Goal: Information Seeking & Learning: Learn about a topic

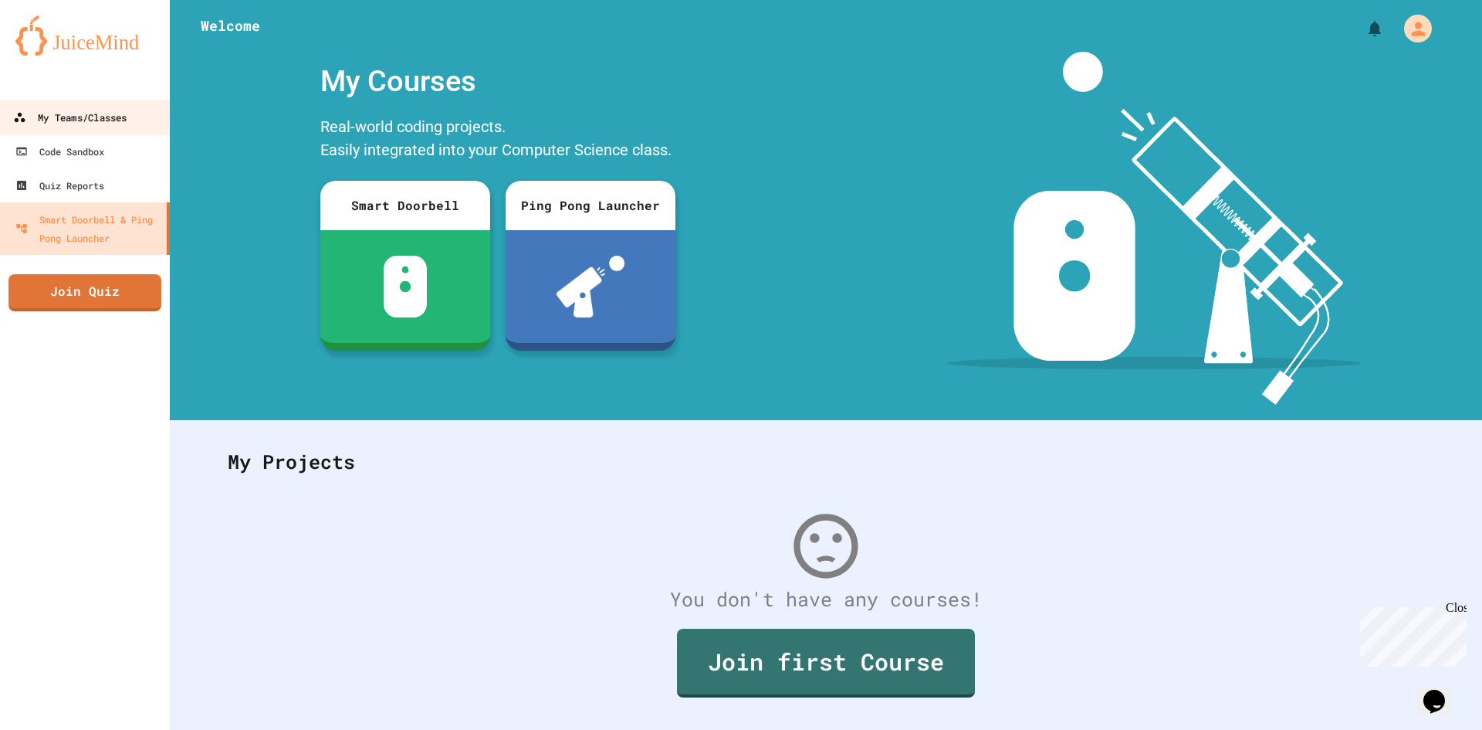
click at [66, 128] on link "My Teams/Classes" at bounding box center [85, 117] width 175 height 35
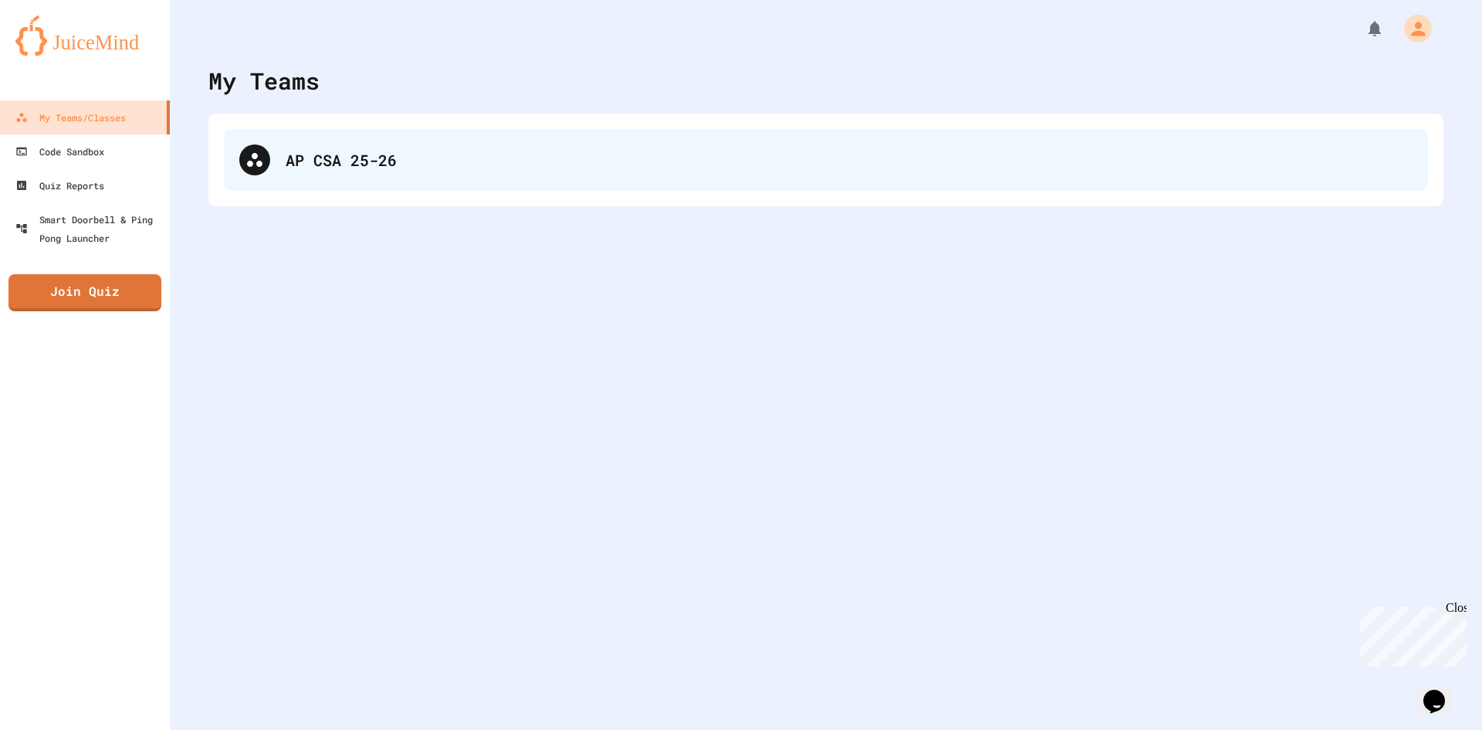
click at [379, 169] on div "AP CSA 25-26" at bounding box center [849, 159] width 1127 height 23
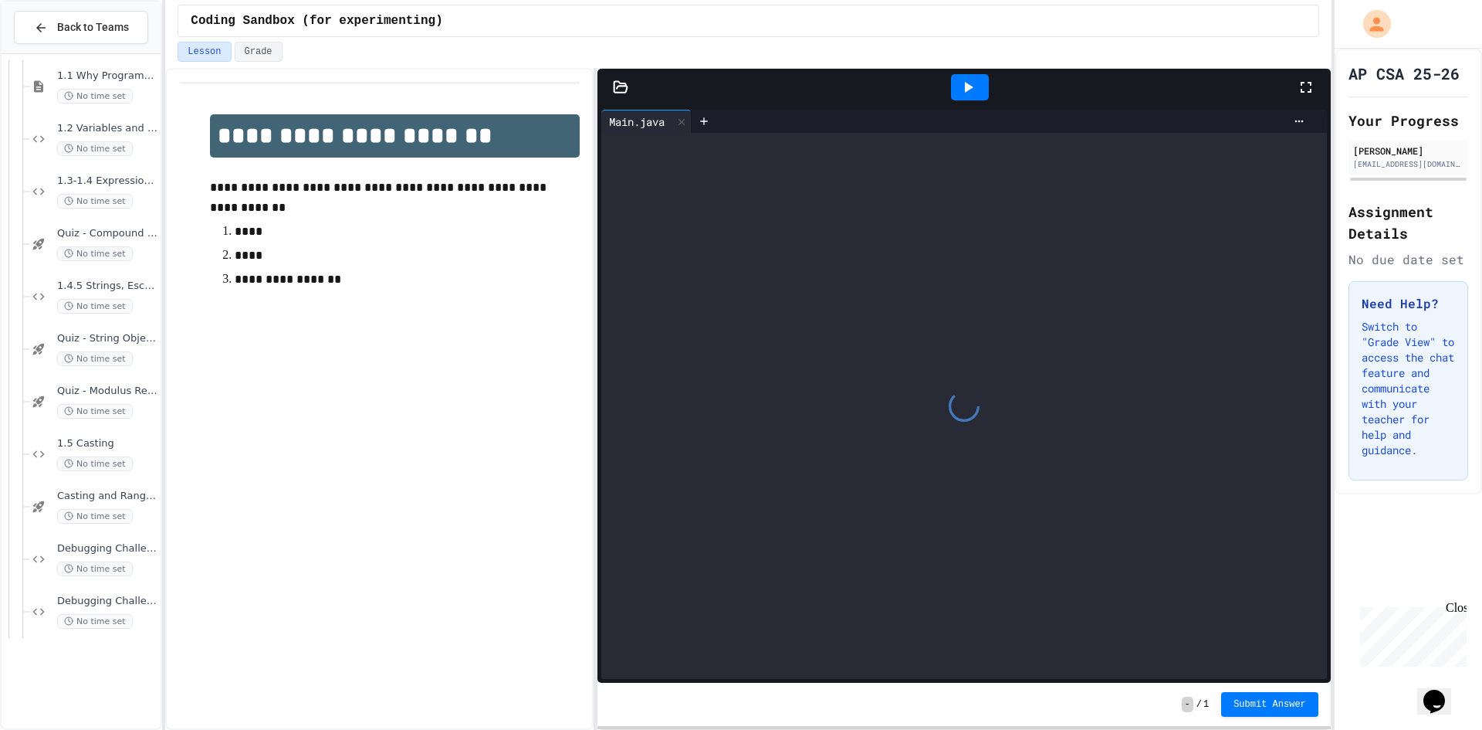
scroll to position [407, 0]
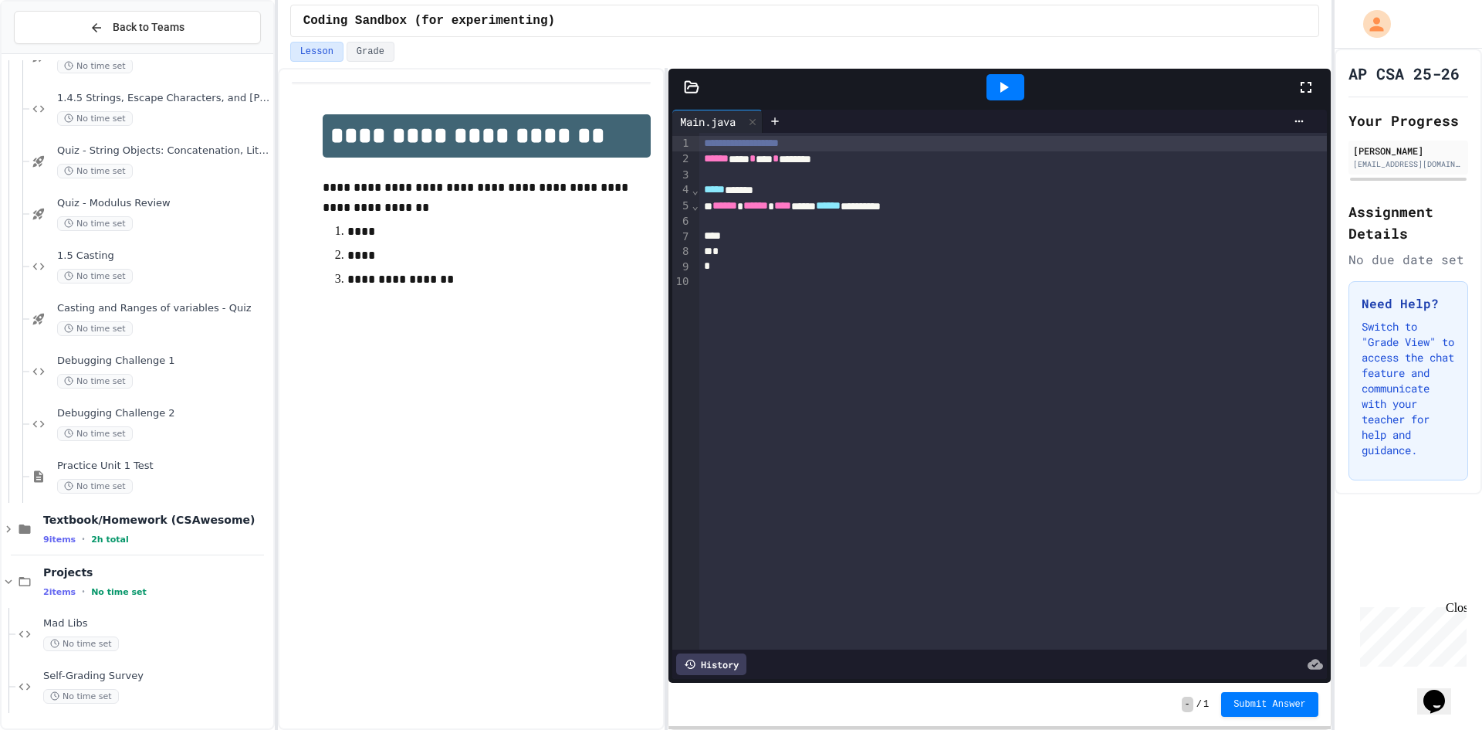
click at [277, 444] on div "**********" at bounding box center [741, 365] width 1482 height 730
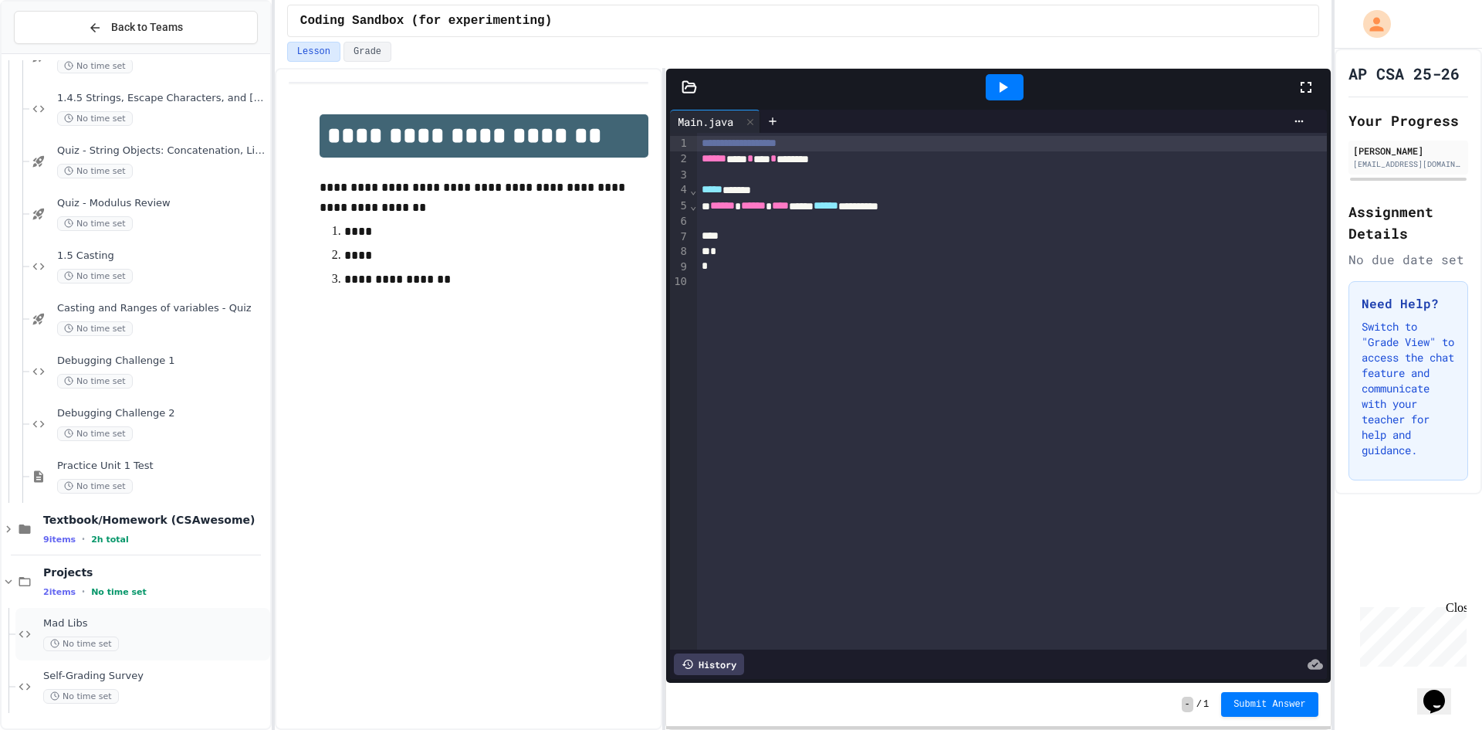
click at [162, 611] on div "Mad Libs No time set" at bounding box center [142, 634] width 255 height 52
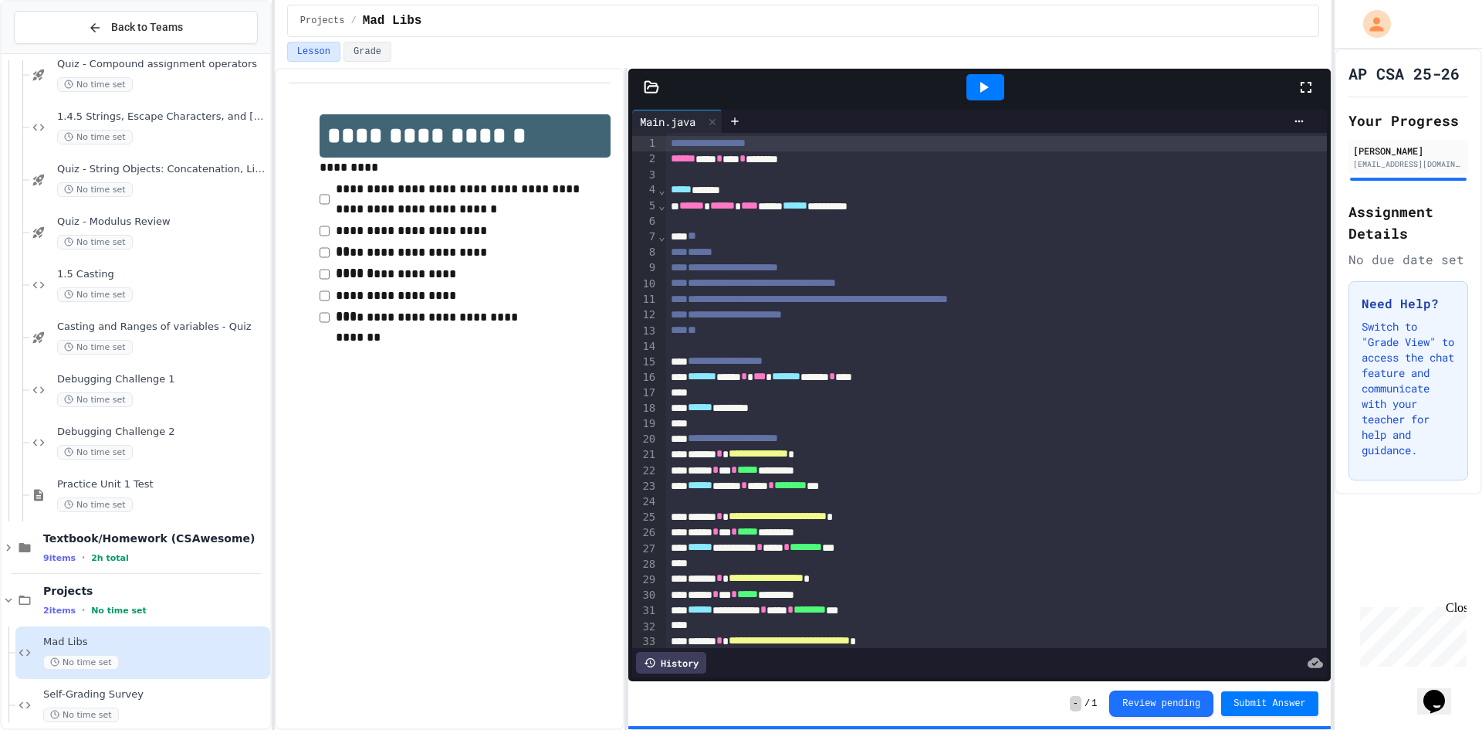
click at [628, 398] on div "**********" at bounding box center [803, 399] width 1057 height 662
click at [858, 729] on div at bounding box center [741, 731] width 1482 height 0
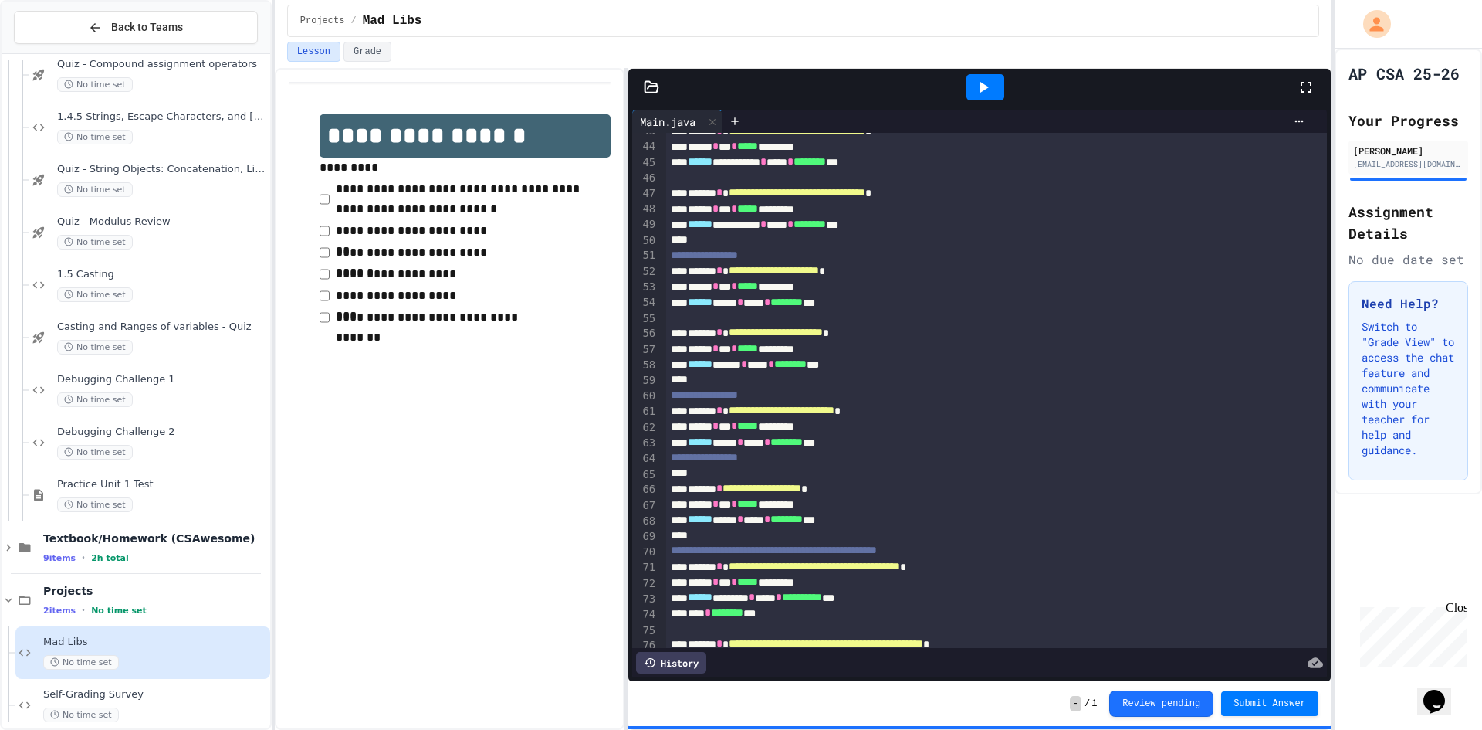
scroll to position [357, 0]
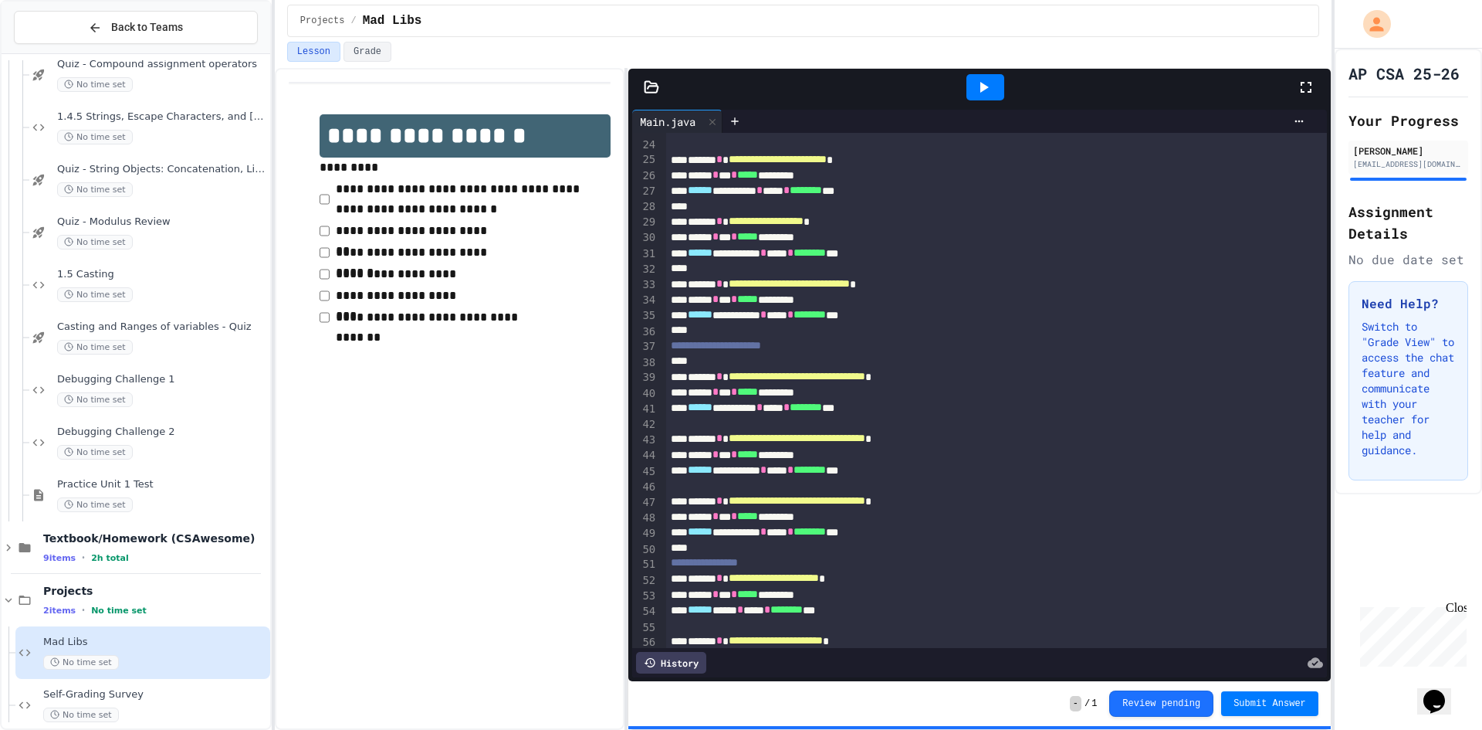
click at [987, 86] on icon at bounding box center [984, 87] width 8 height 11
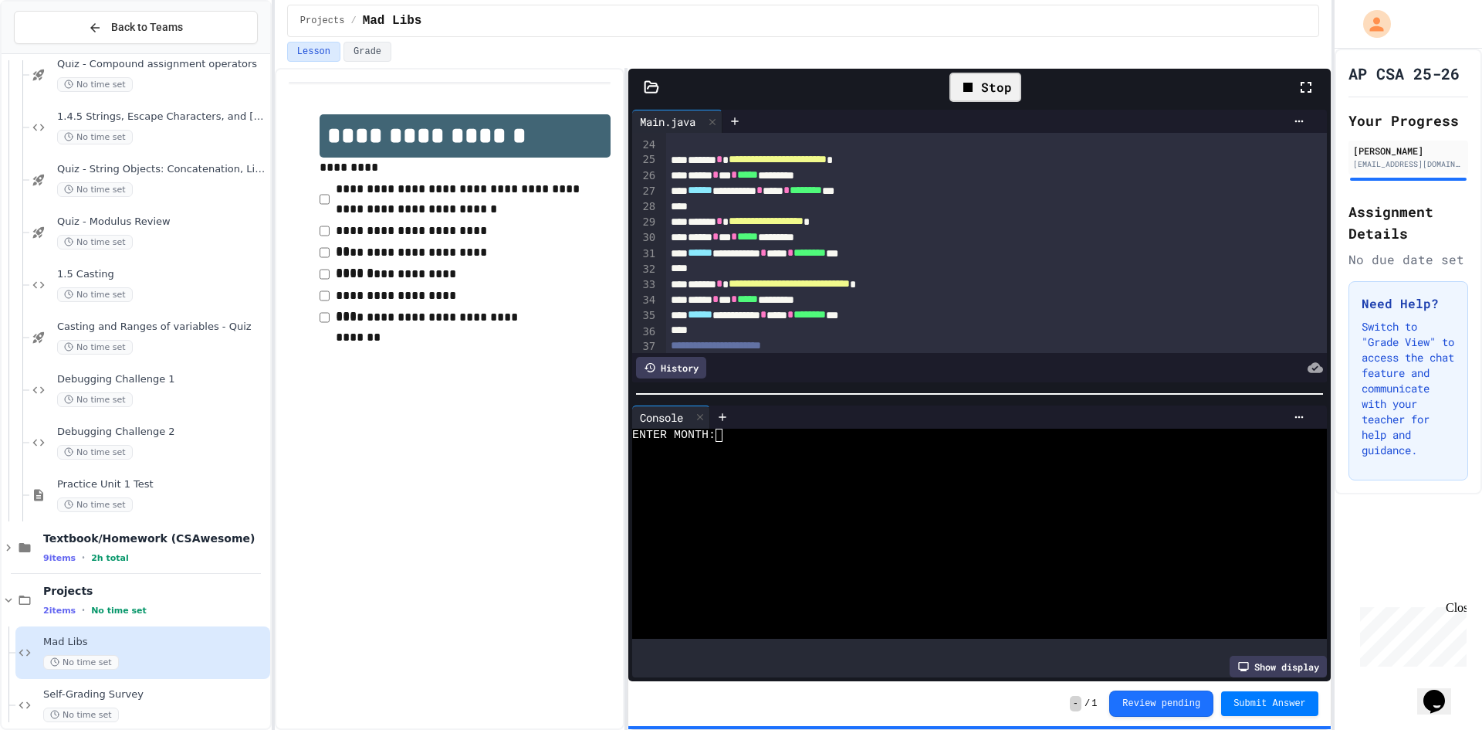
click at [829, 533] on div at bounding box center [965, 539] width 667 height 13
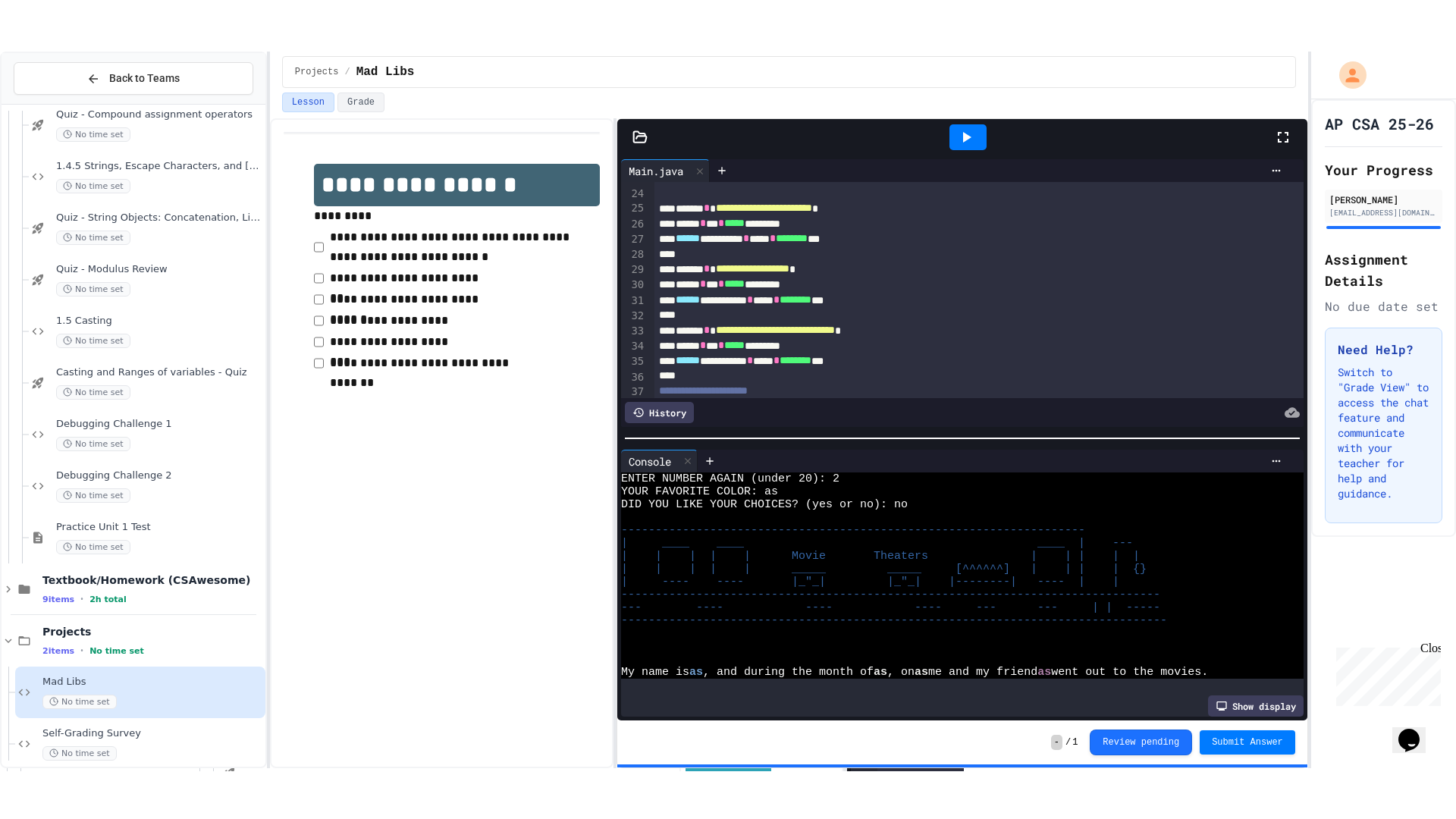
scroll to position [187, 0]
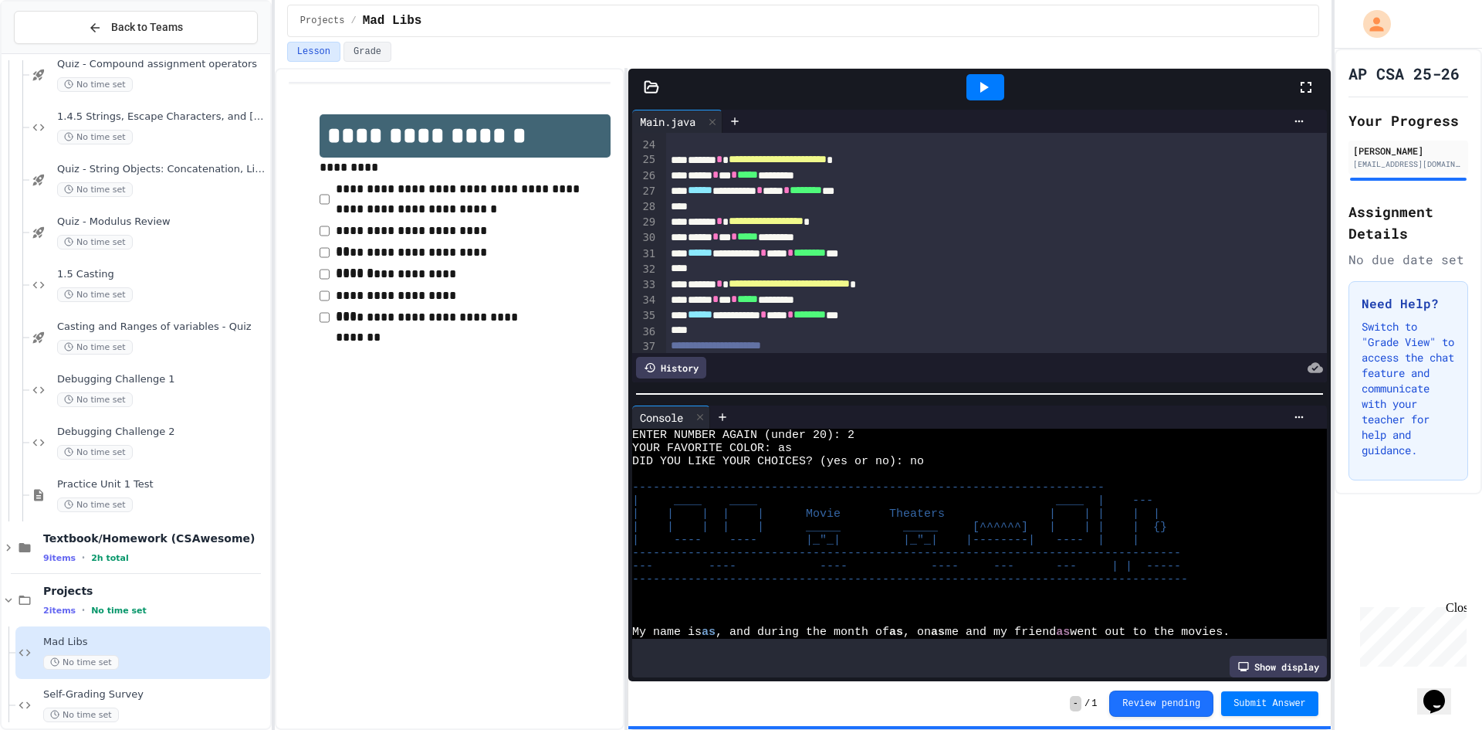
click at [1303, 79] on icon at bounding box center [1306, 87] width 19 height 19
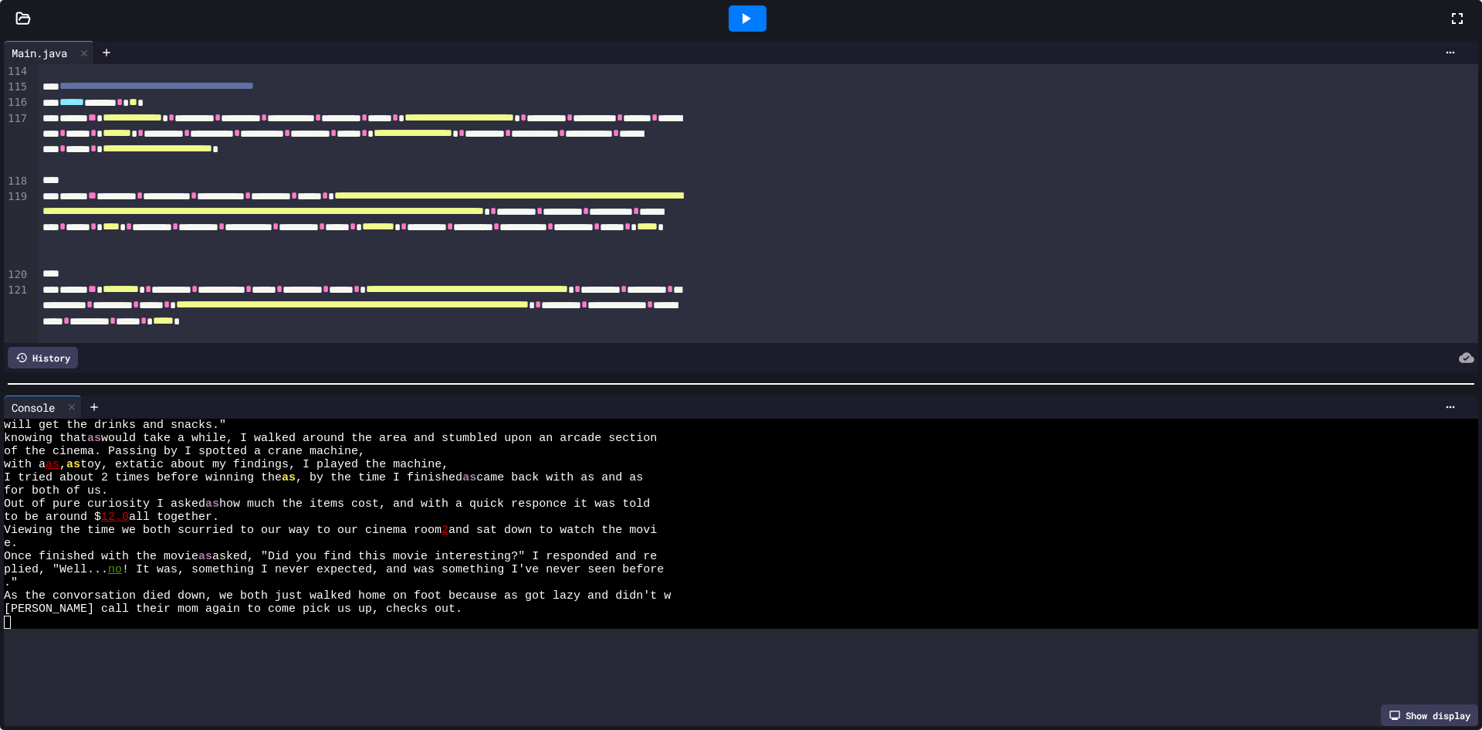
scroll to position [472, 0]
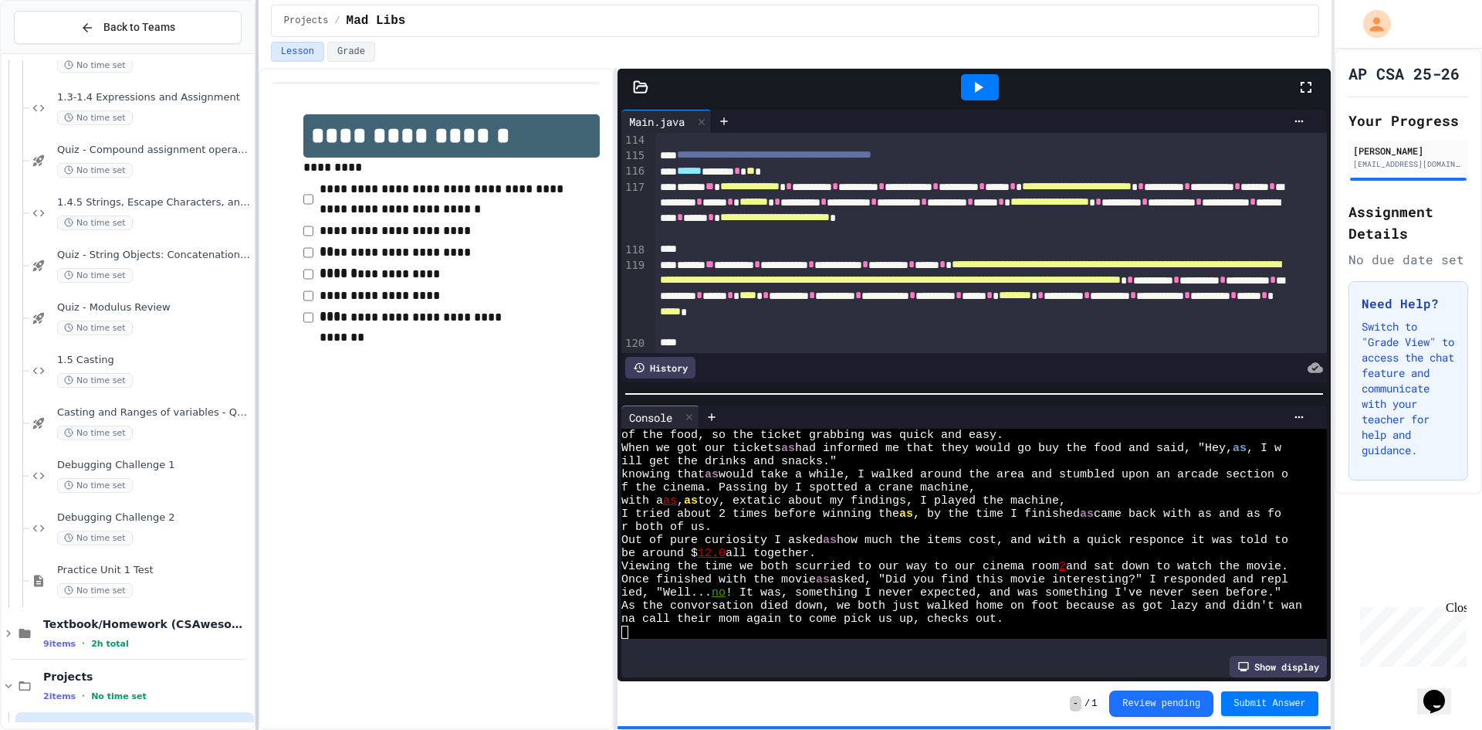
click at [256, 495] on div at bounding box center [257, 365] width 3 height 730
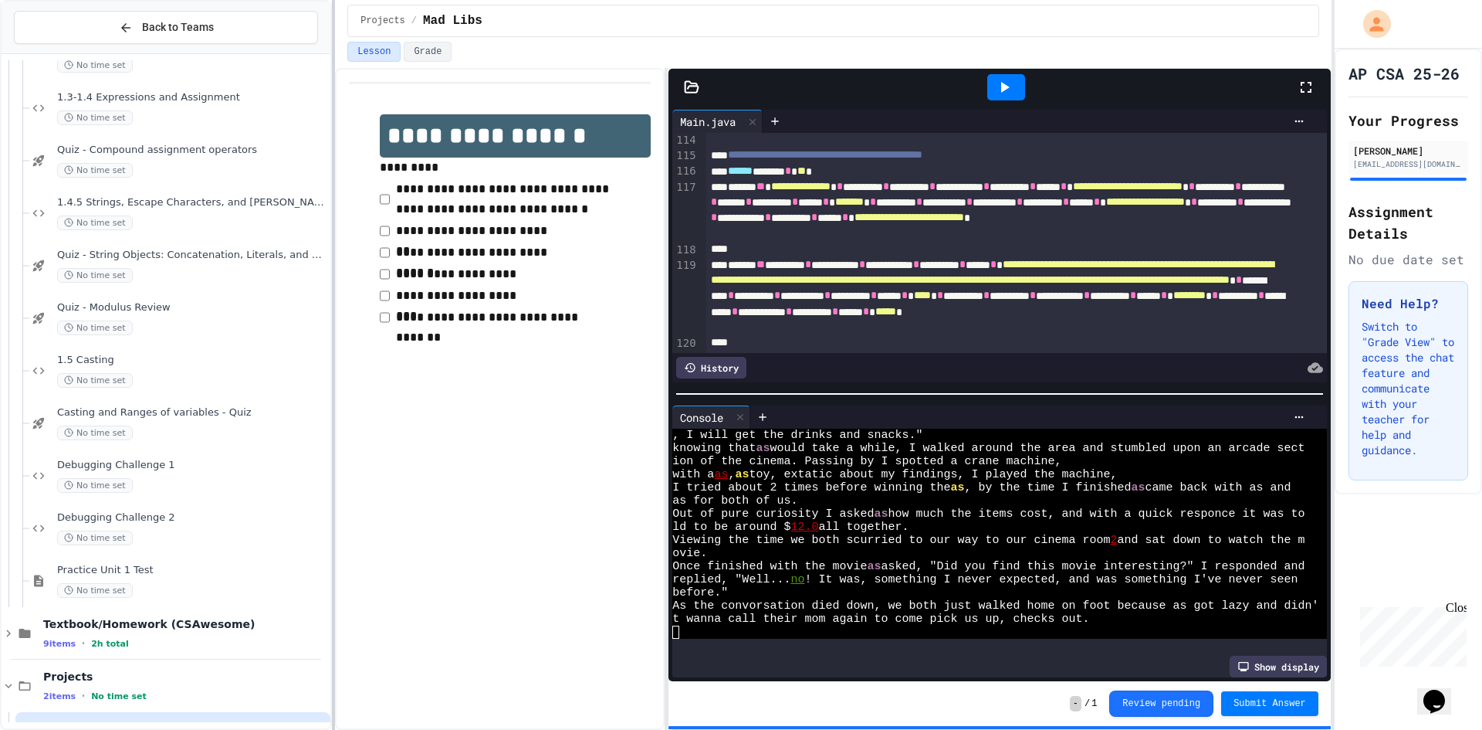
scroll to position [512, 0]
click at [334, 489] on div at bounding box center [333, 365] width 3 height 730
